Goal: Complete application form: Complete application form

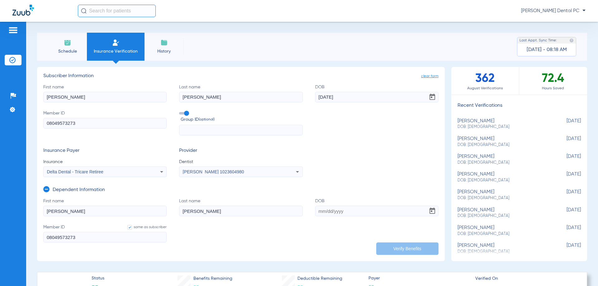
click at [506, 130] on li "[PERSON_NAME] DOB: [DEMOGRAPHIC_DATA] [DEMOGRAPHIC_DATA]" at bounding box center [520, 124] width 136 height 15
type input "[PERSON_NAME]"
type input "[DATE]"
type input "U79461438"
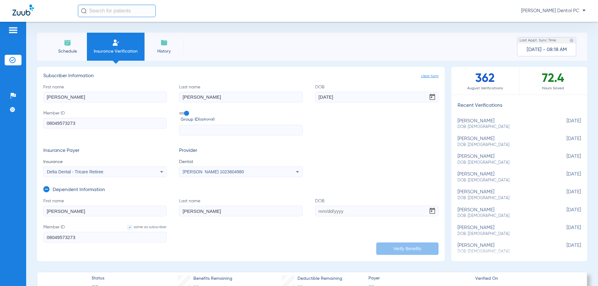
type input "10200142"
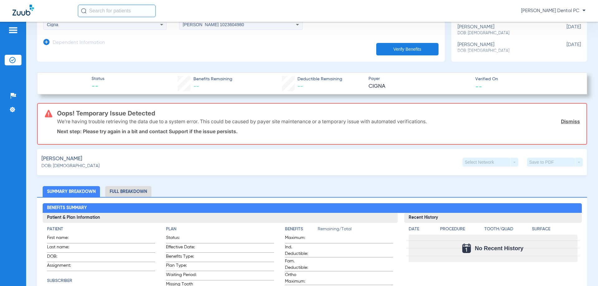
scroll to position [156, 0]
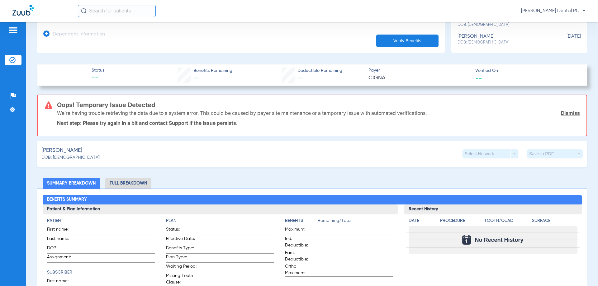
click at [481, 42] on ul "[PERSON_NAME] DOB: [DEMOGRAPHIC_DATA] [DEMOGRAPHIC_DATA] [PERSON_NAME] DOB: [DE…" at bounding box center [520, 0] width 136 height 95
click at [468, 39] on div "[PERSON_NAME]: [DEMOGRAPHIC_DATA]" at bounding box center [504, 40] width 92 height 12
type input "[PERSON_NAME]"
type input "Caifano"
type input "[DATE]"
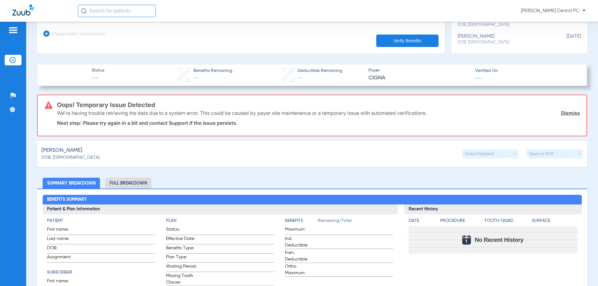
type input "994872737"
type input "50004003"
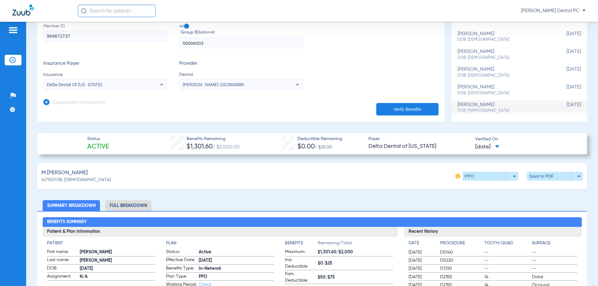
scroll to position [93, 0]
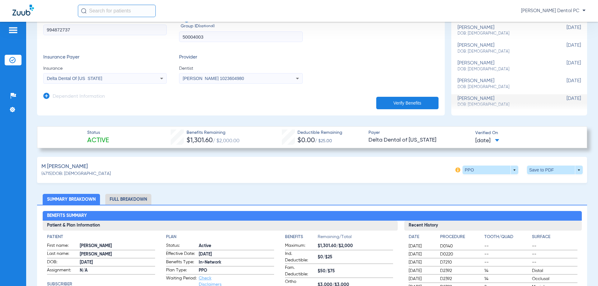
click at [495, 31] on div "[PERSON_NAME] DOB: [DEMOGRAPHIC_DATA]" at bounding box center [504, 31] width 92 height 12
type input "[PERSON_NAME]"
type input "[DATE]"
type input "U79461438"
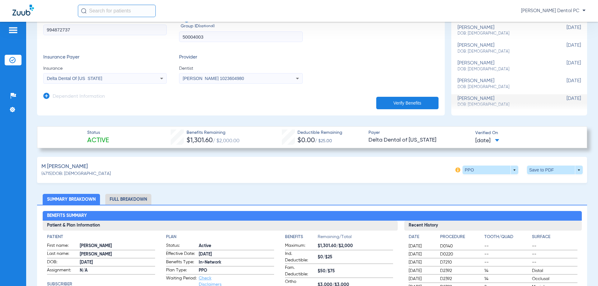
type input "10200142"
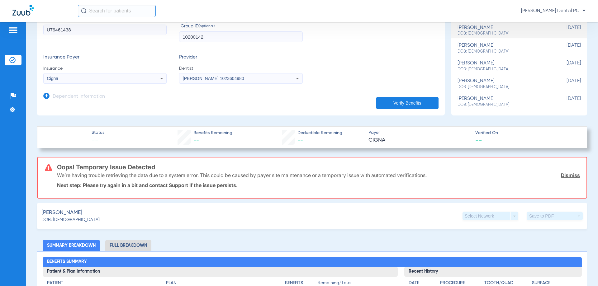
click at [490, 46] on div "[PERSON_NAME] DOB: [DEMOGRAPHIC_DATA]" at bounding box center [504, 49] width 92 height 12
type input "U7946143801"
click at [484, 62] on div "[PERSON_NAME] DOB: [DEMOGRAPHIC_DATA]" at bounding box center [504, 66] width 92 height 12
type input "marruffoq"
click at [487, 82] on div "[PERSON_NAME] DOB: [DEMOGRAPHIC_DATA]" at bounding box center [504, 84] width 92 height 12
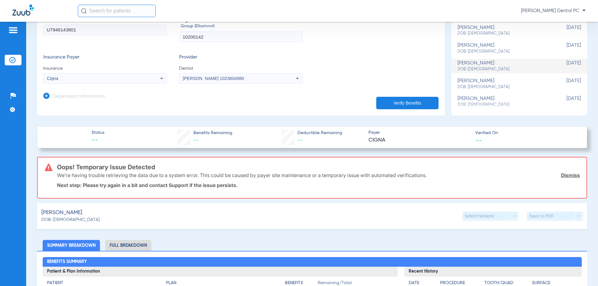
type input "[PERSON_NAME]"
type input "Burger"
type input "[DATE]"
type input "N47947742"
type input "10017914"
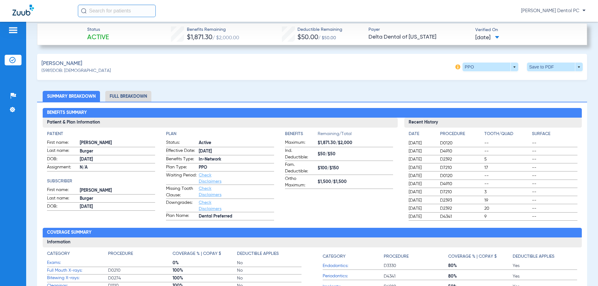
scroll to position [249, 0]
